Goal: Register for event/course

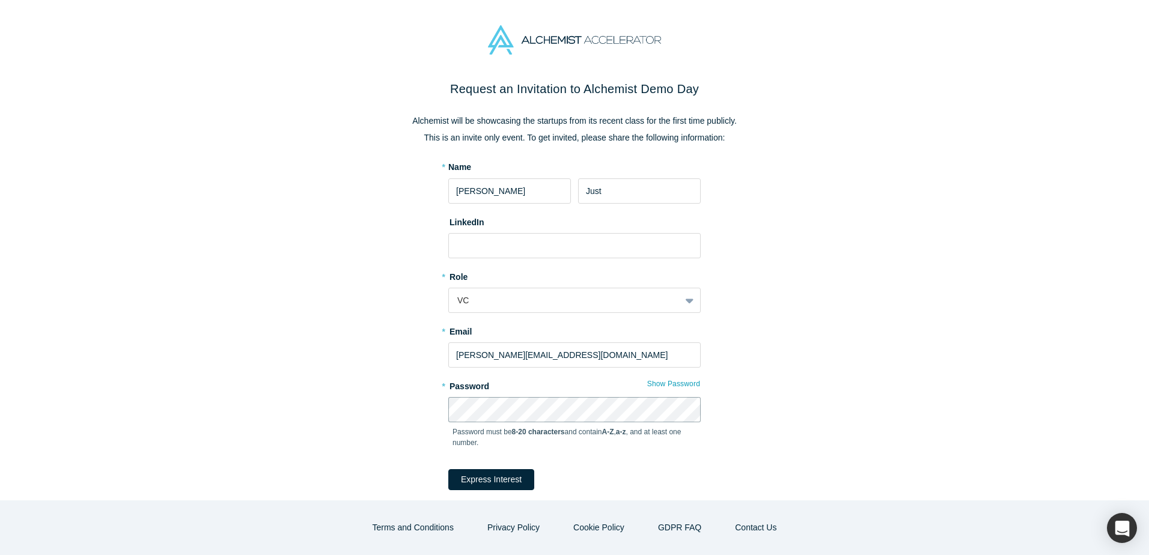
click at [448, 469] on button "Express Interest" at bounding box center [491, 479] width 86 height 21
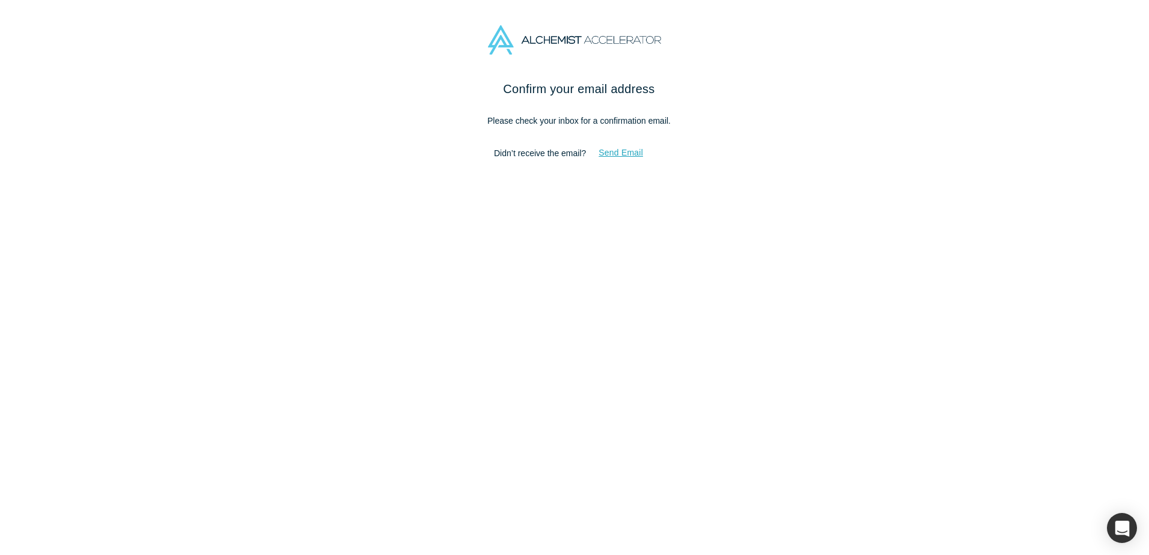
click at [614, 157] on button "Send Email" at bounding box center [621, 152] width 70 height 21
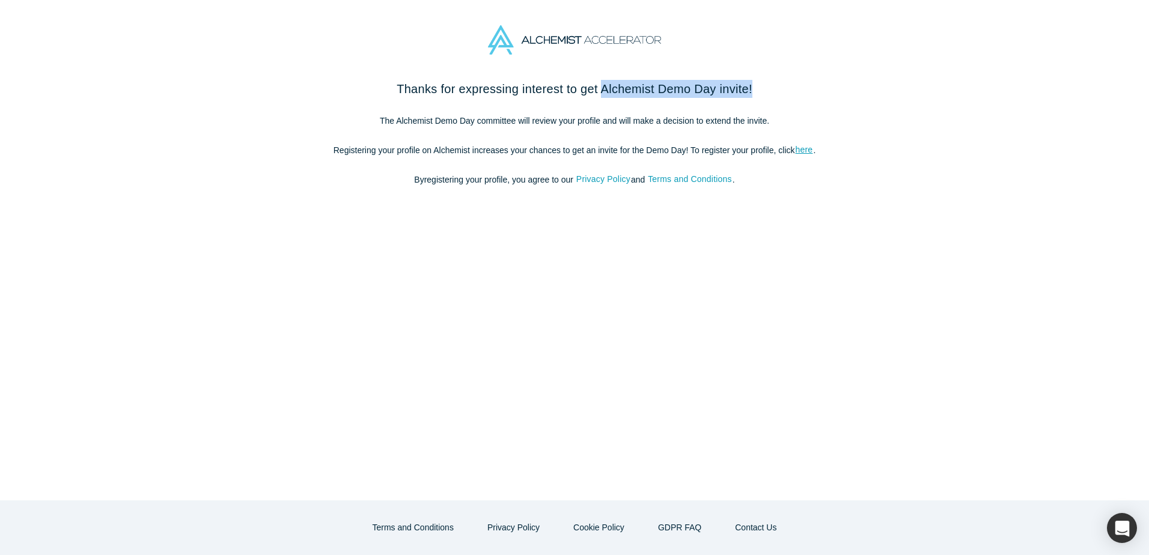
drag, startPoint x: 602, startPoint y: 86, endPoint x: 769, endPoint y: 87, distance: 167.1
click at [769, 87] on h2 "Thanks for expressing interest to get Alchemist Demo Day invite!" at bounding box center [574, 89] width 505 height 18
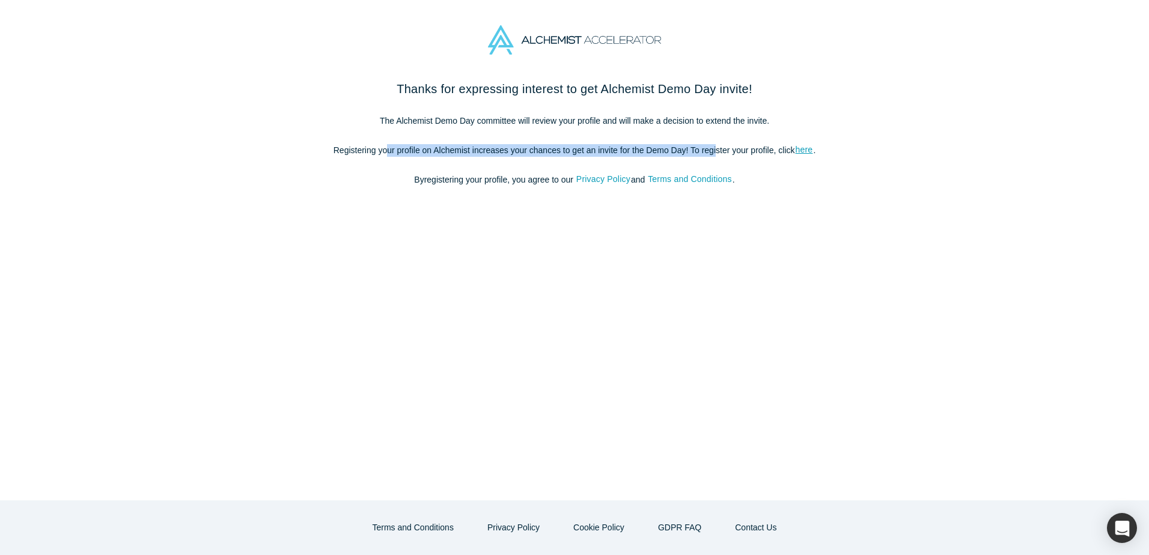
drag, startPoint x: 388, startPoint y: 129, endPoint x: 715, endPoint y: 133, distance: 327.6
click at [715, 133] on div "Thanks for expressing interest to get Alchemist Demo Day invite! The Alchemist …" at bounding box center [574, 139] width 505 height 119
drag, startPoint x: 715, startPoint y: 133, endPoint x: 649, endPoint y: 106, distance: 71.7
click at [649, 106] on div "Thanks for expressing interest to get Alchemist Demo Day invite! The Alchemist …" at bounding box center [574, 139] width 505 height 119
drag, startPoint x: 649, startPoint y: 106, endPoint x: 562, endPoint y: 115, distance: 87.6
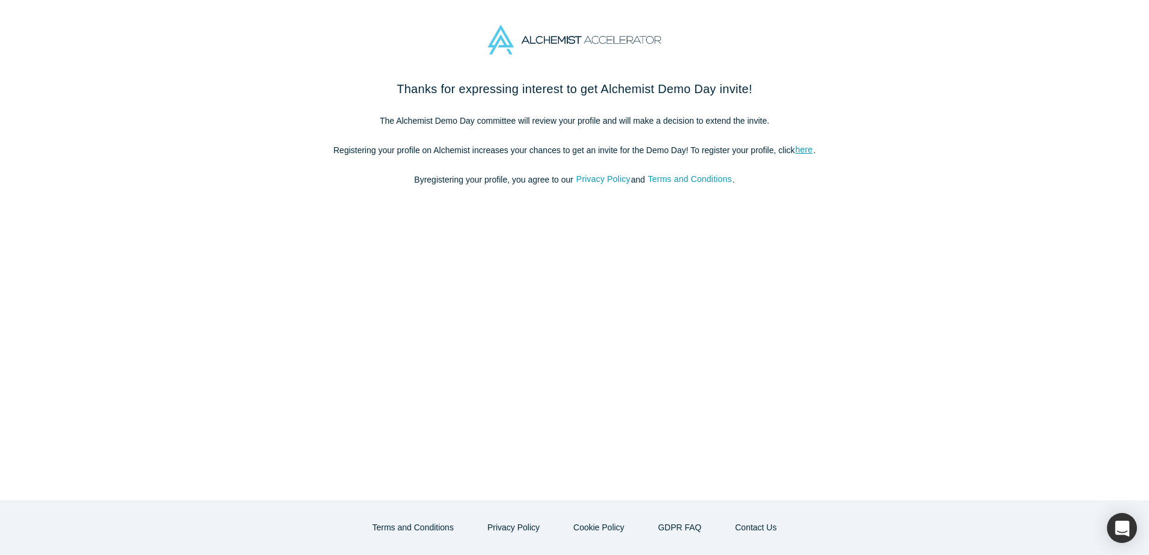
click at [562, 115] on p "The Alchemist Demo Day committee will review your profile and will make a decis…" at bounding box center [574, 121] width 505 height 13
